Goal: Transaction & Acquisition: Subscribe to service/newsletter

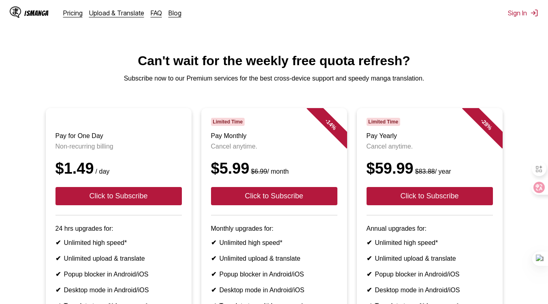
drag, startPoint x: 225, startPoint y: 35, endPoint x: 214, endPoint y: 39, distance: 11.7
click at [196, 108] on main "Can't wait for the weekly free quota refresh? Subscribe now to our Premium serv…" at bounding box center [274, 229] width 548 height 352
click at [197, 120] on li "- 14 % Limited Time Pay Monthly Cancel anytime. $5.99 $6.99 / month Click to Su…" at bounding box center [273, 233] width 155 height 251
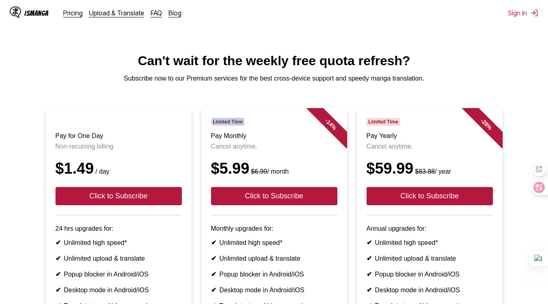
click at [197, 120] on li "- 14 % Limited Time Pay Monthly Cancel anytime. $5.99 $6.99 / month Click to Su…" at bounding box center [273, 233] width 155 height 251
click at [195, 120] on li "Pay for One Day Non-recurring billing $1.49 / day Click to Subscribe 24 hrs upg…" at bounding box center [118, 233] width 155 height 251
